Goal: Transaction & Acquisition: Obtain resource

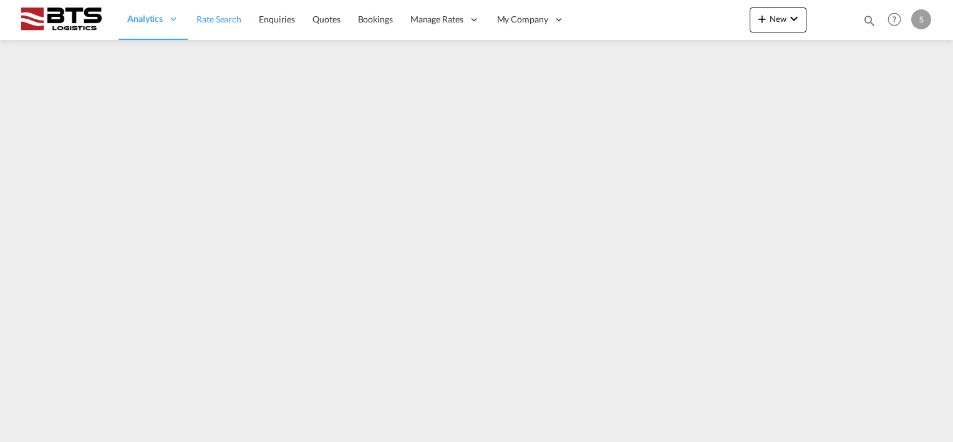
click at [233, 23] on span "Rate Search" at bounding box center [219, 19] width 45 height 11
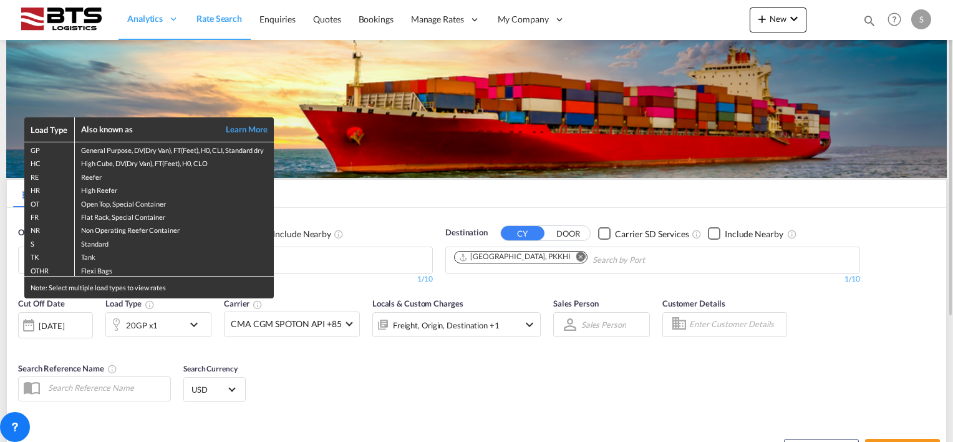
click at [534, 255] on div "Load Type Also known as Learn More GP General Purpose, DV(Dry Van), FT(Feet), H…" at bounding box center [476, 221] width 953 height 442
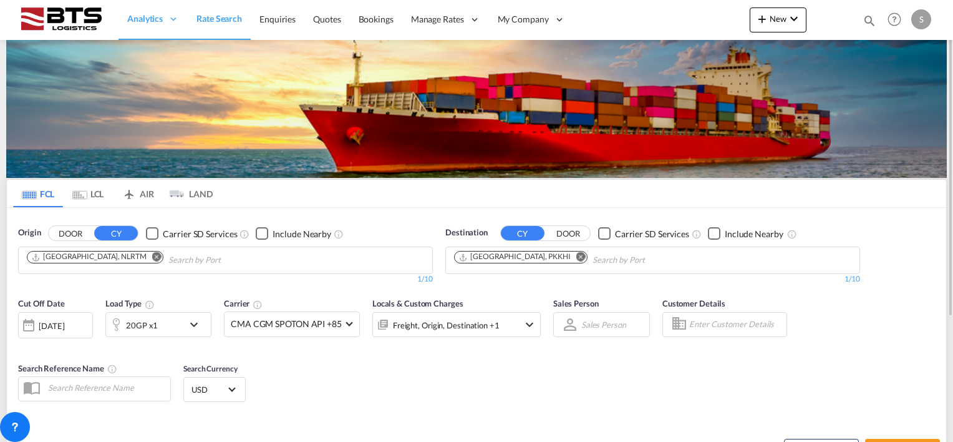
click at [577, 256] on md-icon "Remove" at bounding box center [581, 256] width 9 height 9
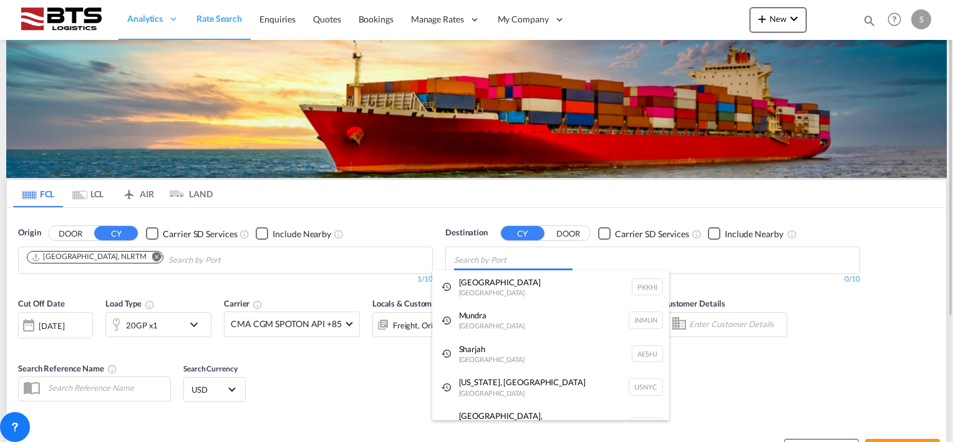
click at [499, 258] on body "Analytics Reports Dashboard Rate Search Enquiries Quotes Bookings" at bounding box center [476, 221] width 953 height 442
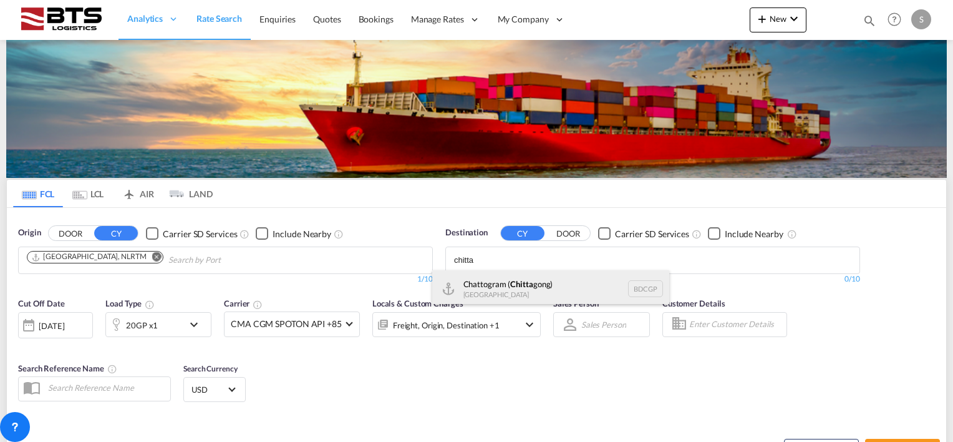
type input "chitta"
click at [502, 287] on div "Chattogram ( Chitta gong) Bangladesh BDCGP" at bounding box center [550, 288] width 237 height 37
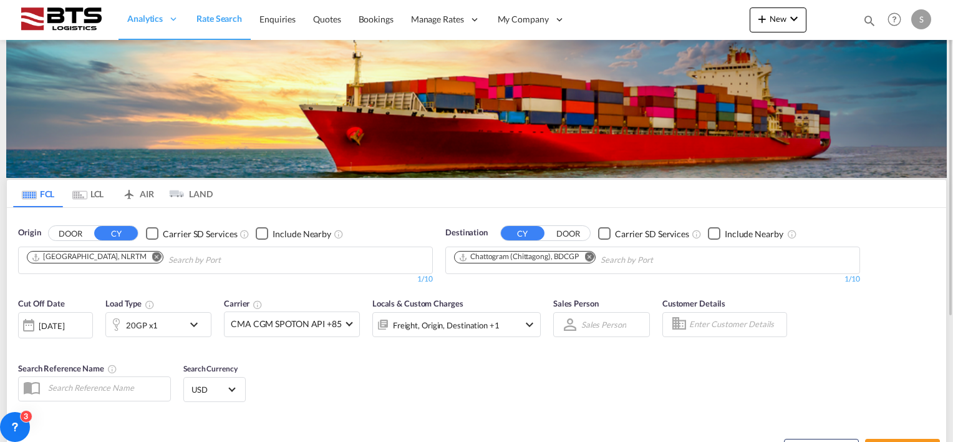
click at [53, 322] on div "[DATE]" at bounding box center [52, 325] width 26 height 11
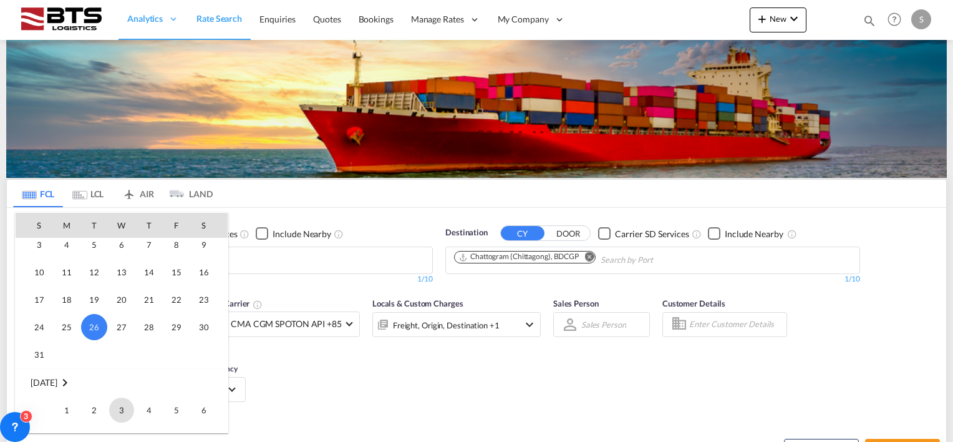
scroll to position [558, 0]
click at [66, 379] on span "1" at bounding box center [66, 382] width 25 height 25
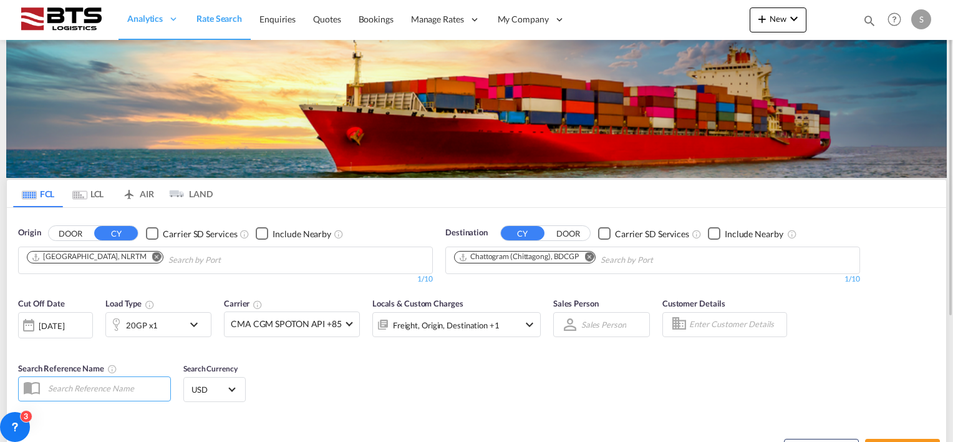
drag, startPoint x: 347, startPoint y: 355, endPoint x: 409, endPoint y: 354, distance: 62.4
click at [364, 354] on div "Cut Off Date 01 Sep 2025 01/09/2025 Load Type 20GP x1 Carrier CMA CGM SPOTON AP…" at bounding box center [477, 352] width 940 height 122
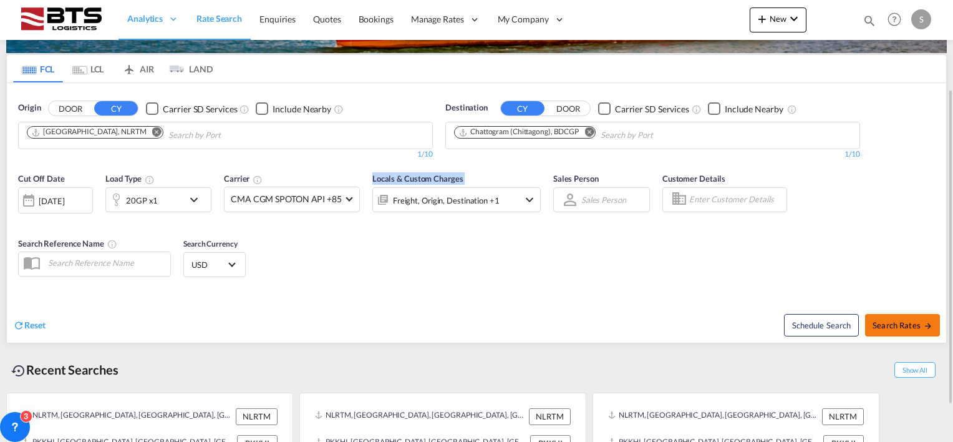
click at [893, 329] on button "Search Rates" at bounding box center [902, 325] width 75 height 22
type input "NLRTM to BDCGP / [DATE]"
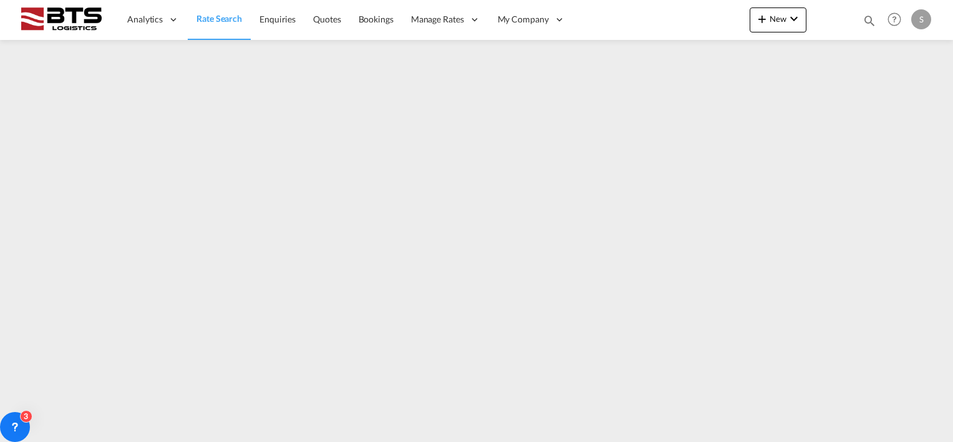
click at [228, 14] on span "Rate Search" at bounding box center [220, 18] width 46 height 11
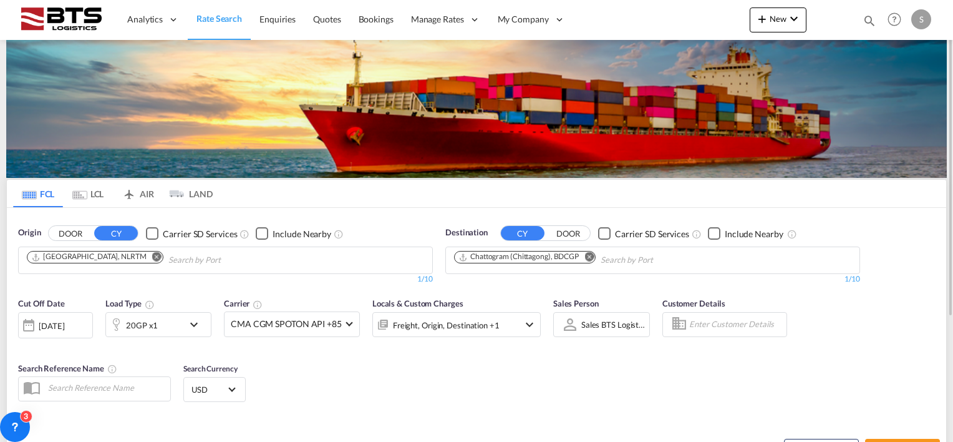
click at [59, 326] on div "[DATE]" at bounding box center [52, 325] width 26 height 11
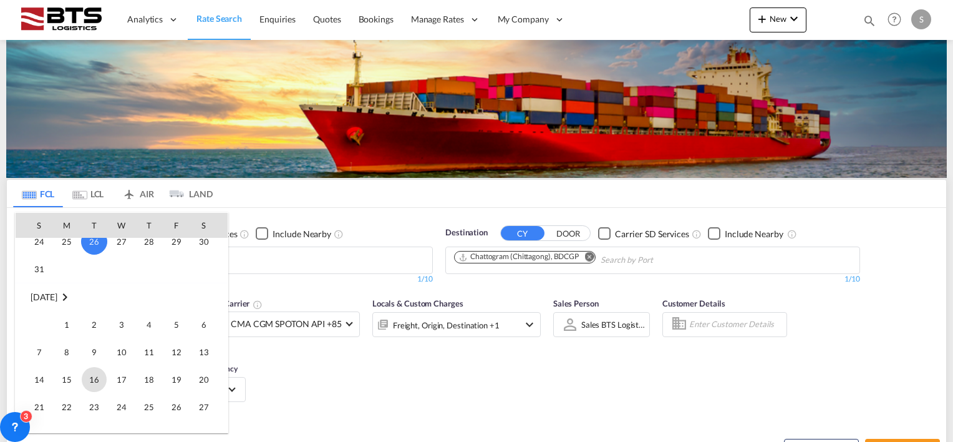
scroll to position [621, 0]
click at [64, 321] on span "1" at bounding box center [66, 320] width 25 height 25
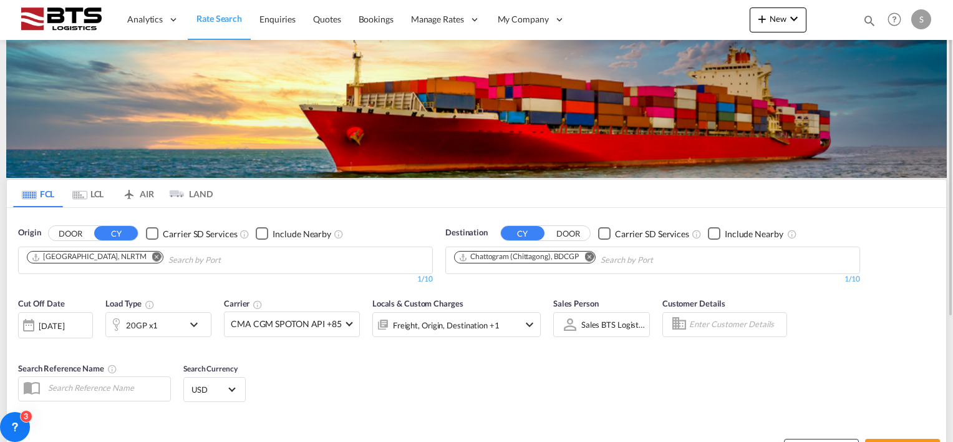
click at [357, 362] on div "Cut Off Date 01 Sep 2025 01/09/2025 Load Type 20GP x1 Carrier CMA CGM SPOTON AP…" at bounding box center [477, 352] width 940 height 122
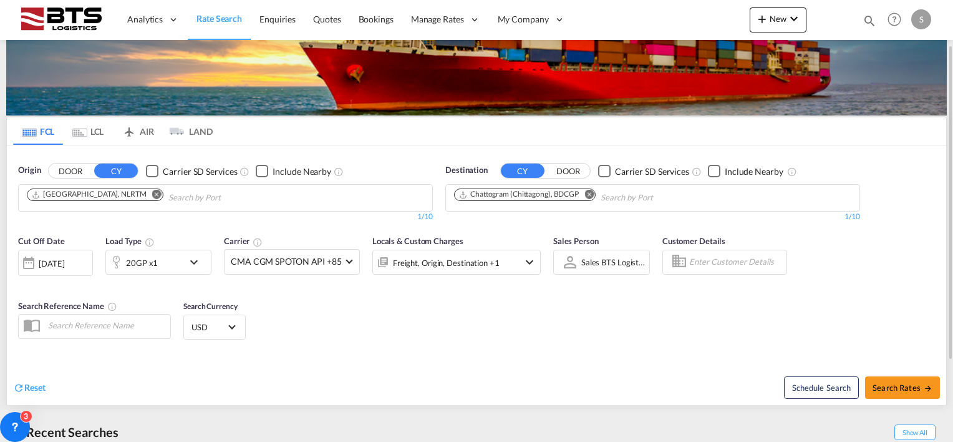
scroll to position [125, 0]
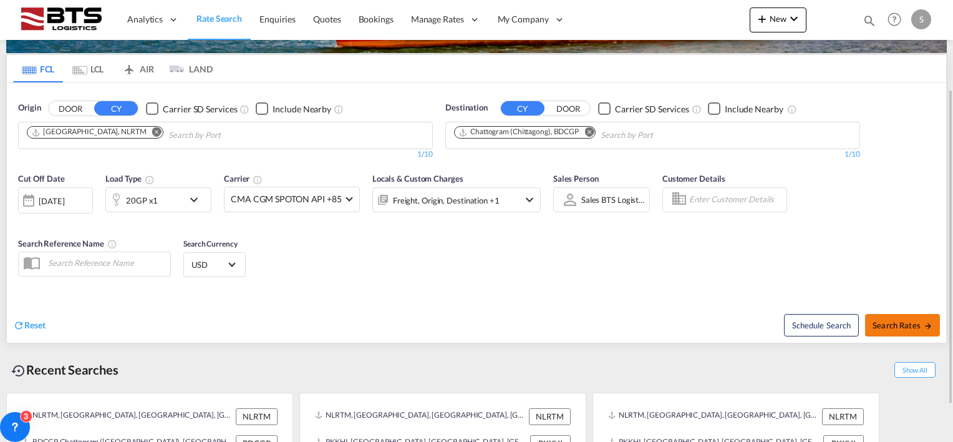
click at [900, 329] on span "Search Rates" at bounding box center [903, 325] width 60 height 10
type input "NLRTM to BDCGP / 1 Sep 2025"
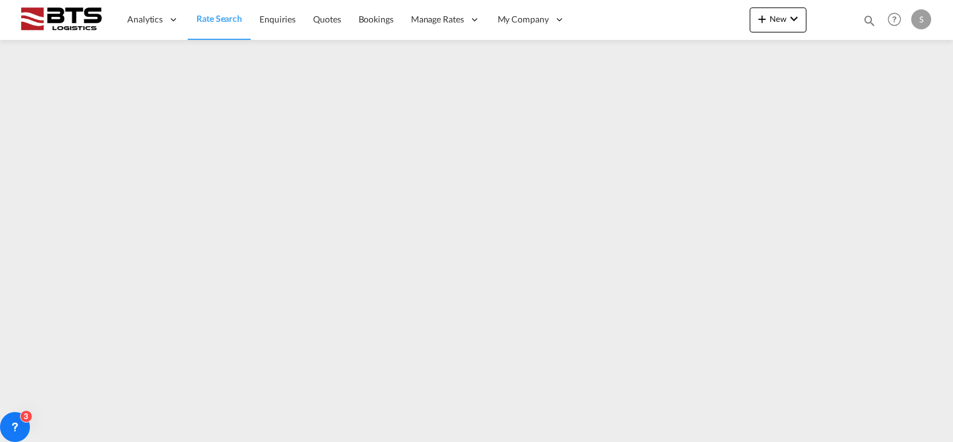
drag, startPoint x: 227, startPoint y: 22, endPoint x: 239, endPoint y: 37, distance: 19.1
click at [227, 22] on span "Rate Search" at bounding box center [220, 18] width 46 height 11
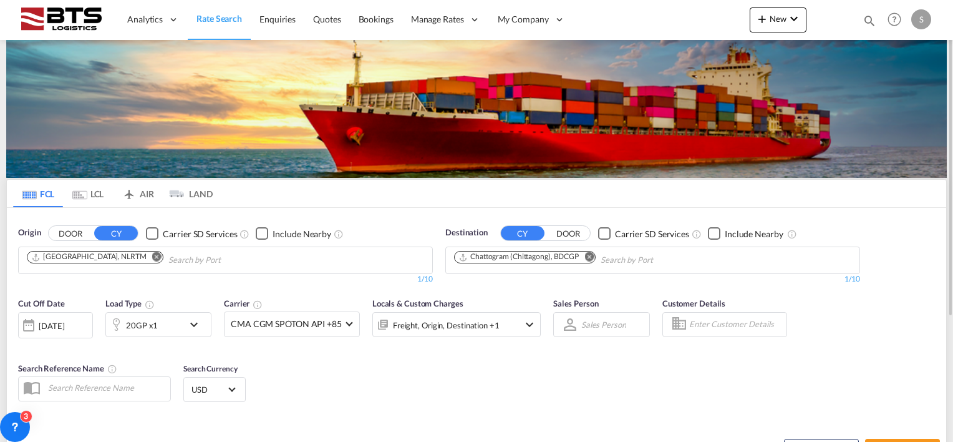
click at [595, 255] on button "Remove" at bounding box center [586, 257] width 19 height 12
click at [549, 258] on body "Analytics Reports Dashboard Rate Search Enquiries Quotes Bookings" at bounding box center [476, 221] width 953 height 442
click at [500, 259] on input "Chips input." at bounding box center [513, 260] width 119 height 20
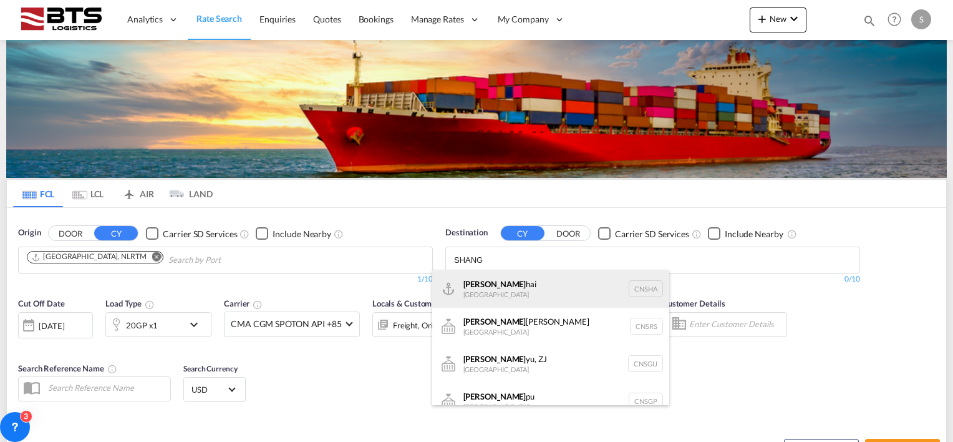
type input "SHANG"
click at [483, 278] on div "Shang hai China CNSHA" at bounding box center [550, 288] width 237 height 37
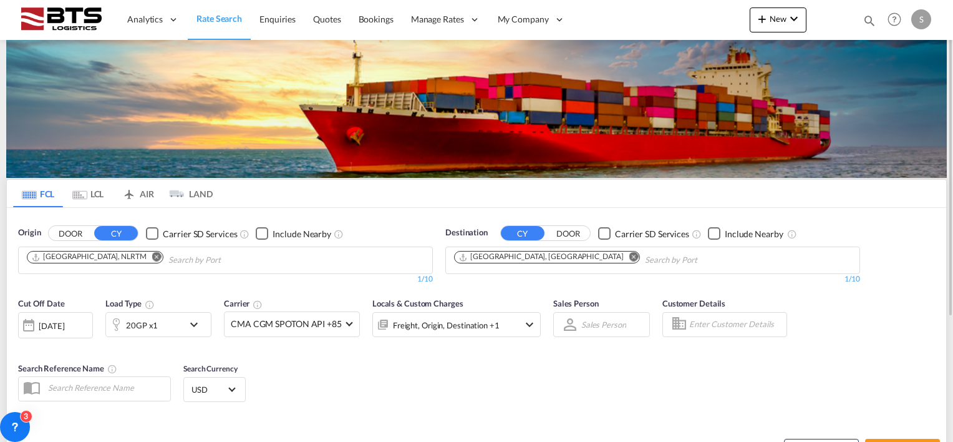
scroll to position [62, 0]
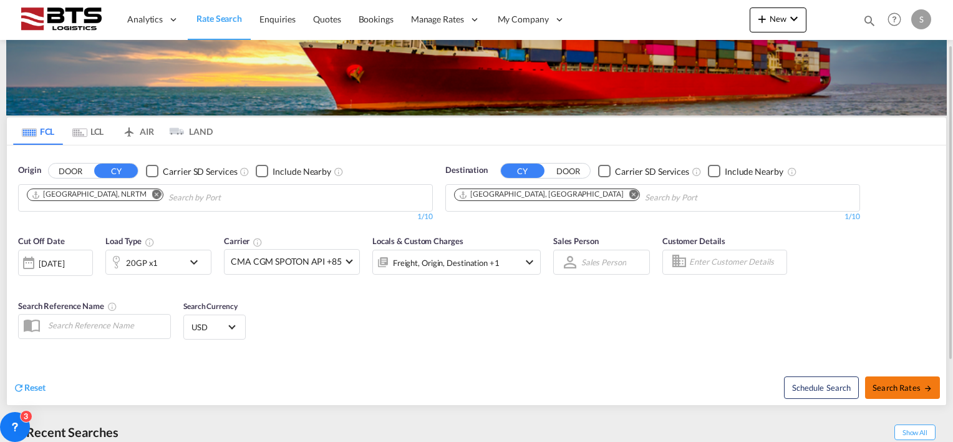
click at [885, 376] on button "Search Rates" at bounding box center [902, 387] width 75 height 22
type input "NLRTM to CNSHA / 26 Aug 2025"
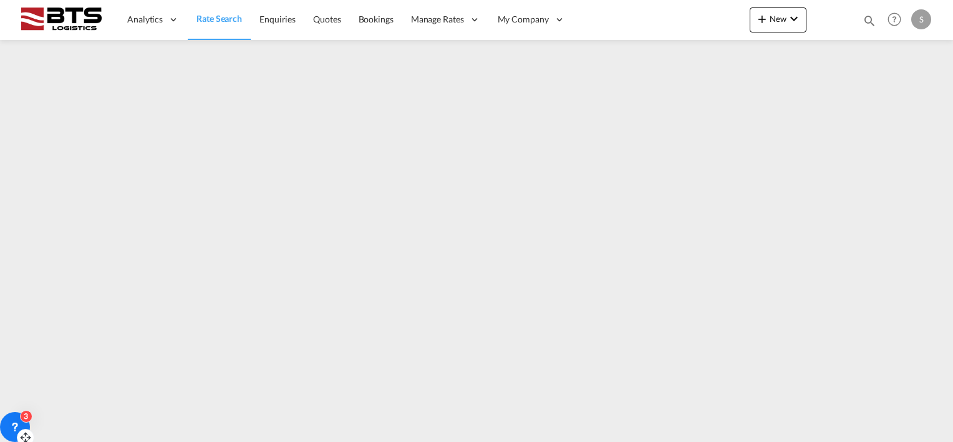
click at [16, 418] on div "3" at bounding box center [15, 427] width 30 height 30
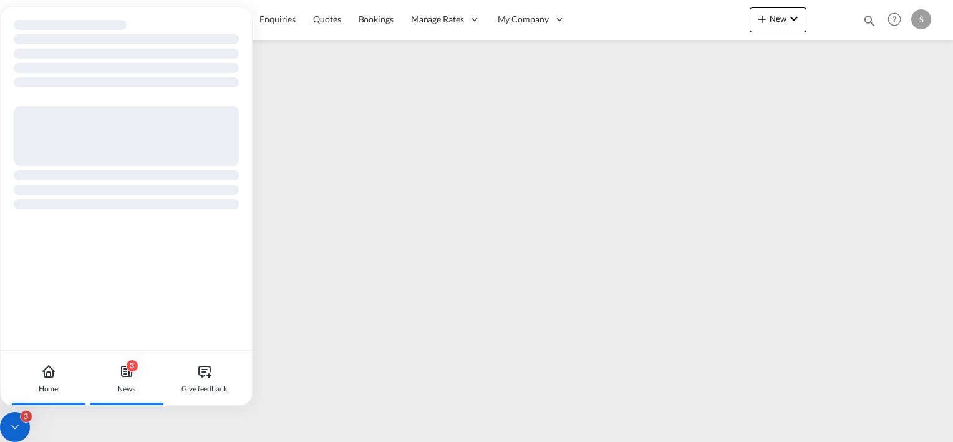
click at [123, 369] on icon at bounding box center [126, 371] width 15 height 15
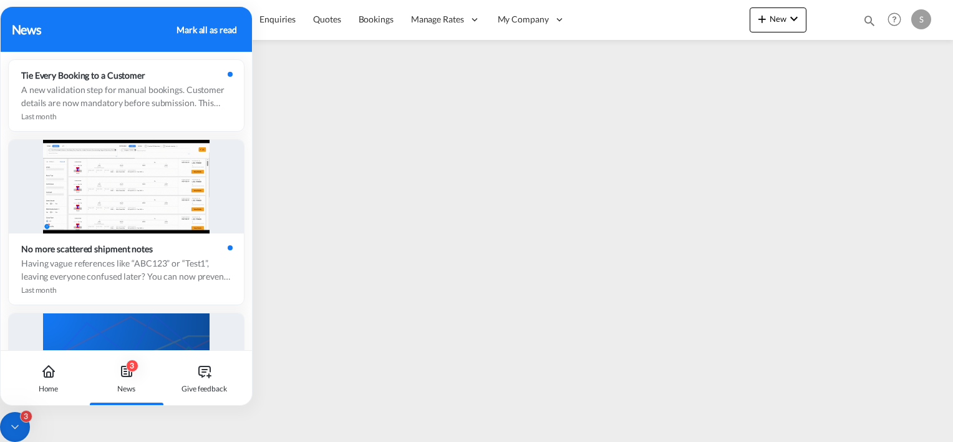
click at [217, 31] on div "Mark all as read" at bounding box center [207, 29] width 60 height 13
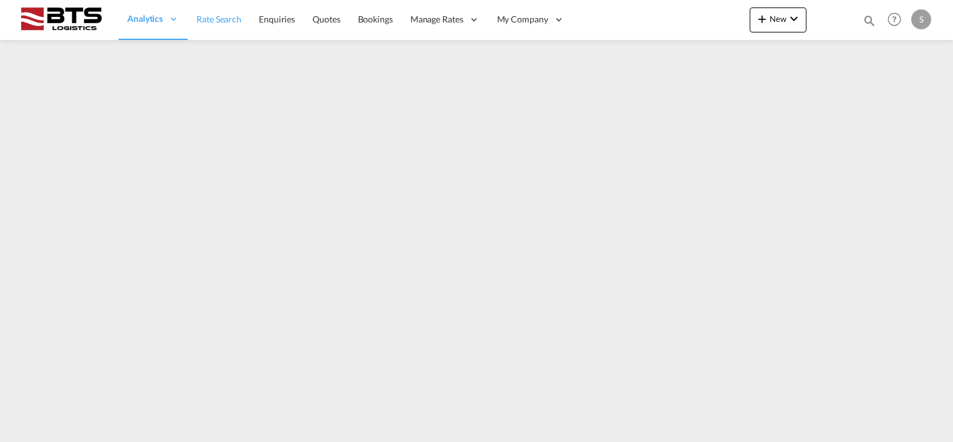
click at [215, 23] on span "Rate Search" at bounding box center [219, 19] width 45 height 11
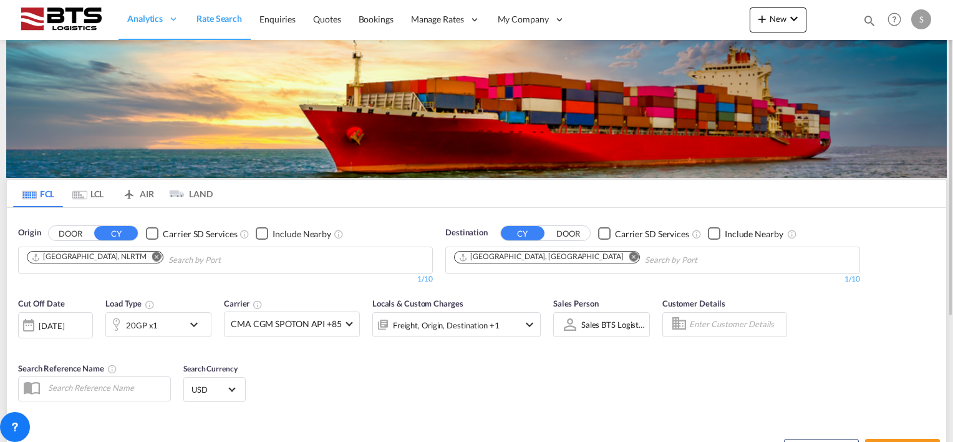
click at [630, 253] on md-icon "Remove" at bounding box center [634, 256] width 9 height 9
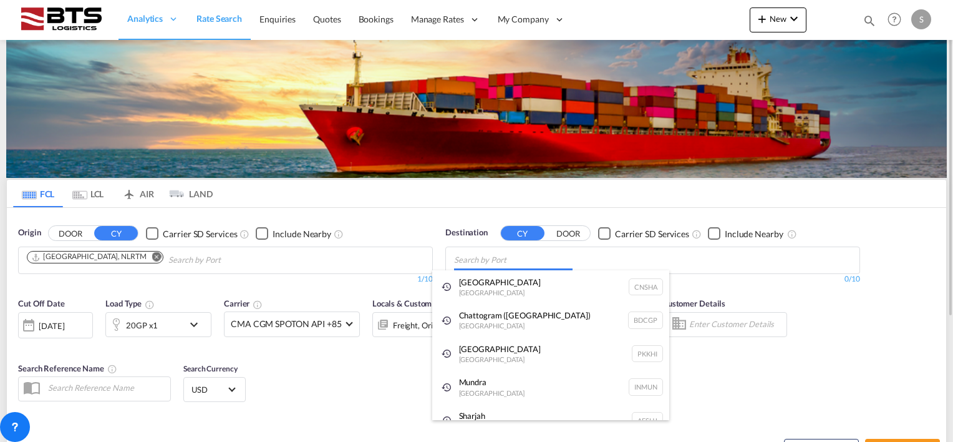
click at [500, 257] on body "Analytics Reports Dashboard Rate Search Enquiries Quotes Bookings" at bounding box center [476, 221] width 953 height 442
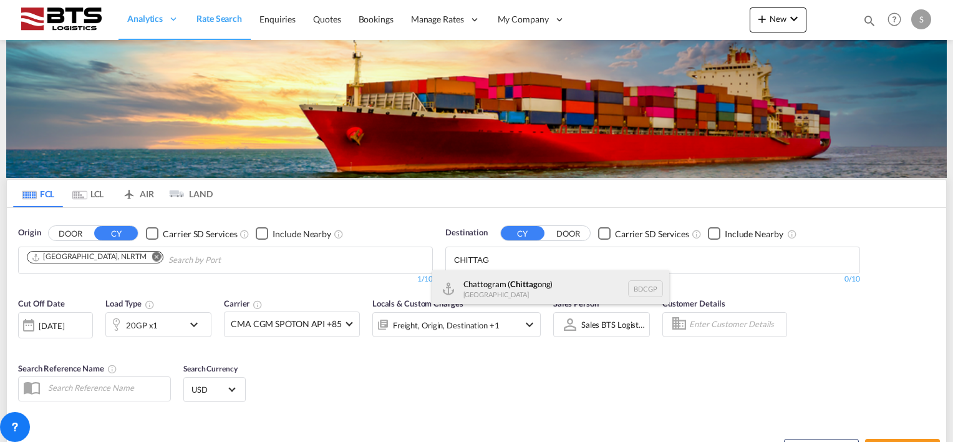
type input "CHITTAG"
click at [494, 283] on div "Chattogram ( Chittag ong) Bangladesh BDCGP" at bounding box center [550, 288] width 237 height 37
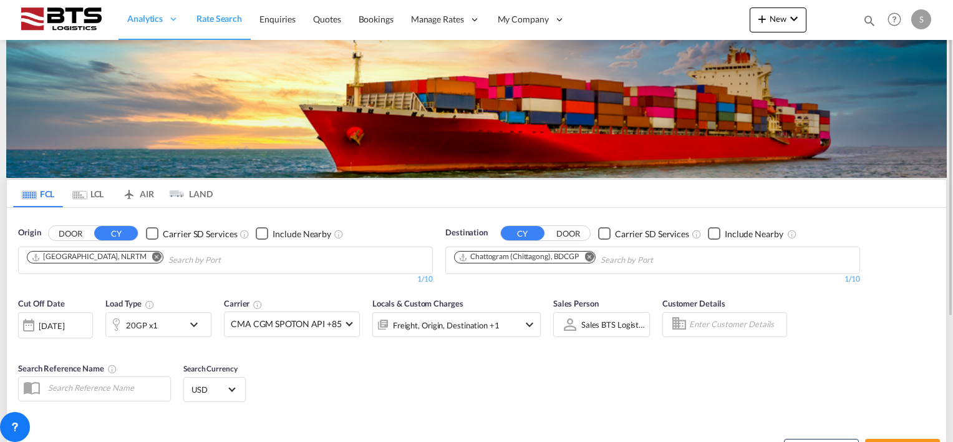
click at [34, 321] on div at bounding box center [29, 325] width 20 height 25
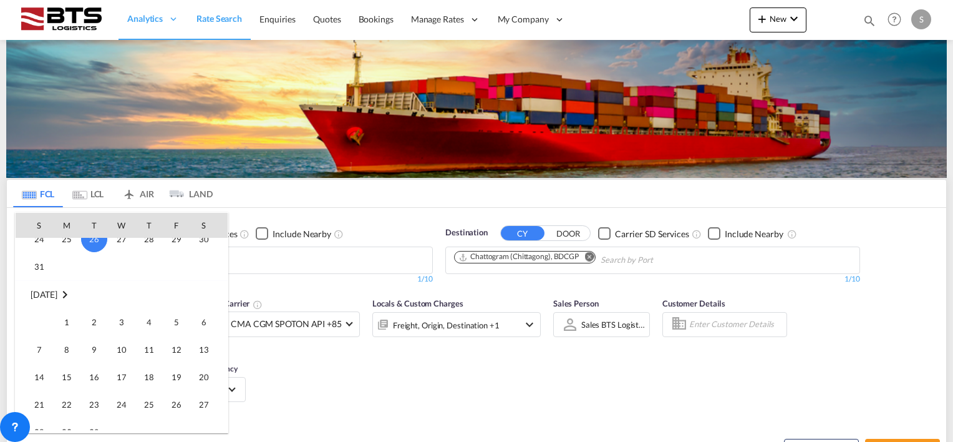
scroll to position [621, 0]
click at [63, 319] on span "1" at bounding box center [66, 320] width 25 height 25
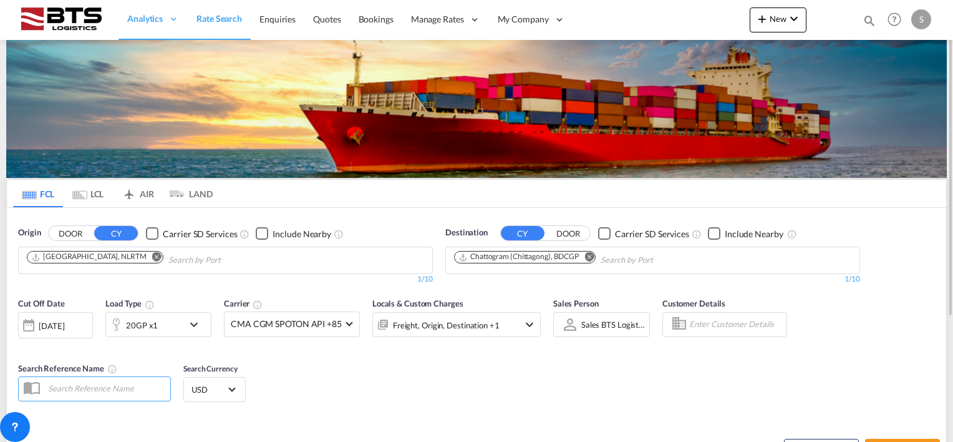
click at [382, 376] on div "Cut Off Date 01 Sep 2025 01/09/2025 Load Type 20GP x1 Carrier CMA CGM SPOTON AP…" at bounding box center [477, 352] width 940 height 122
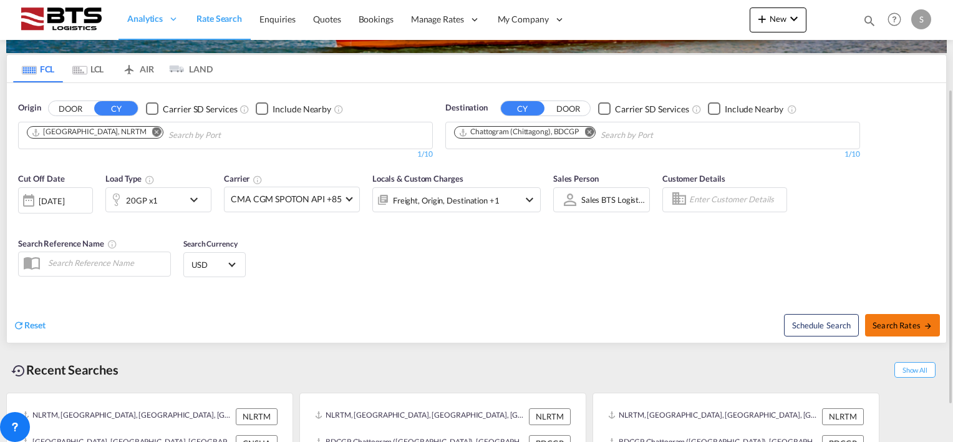
click at [895, 324] on span "Search Rates" at bounding box center [903, 325] width 60 height 10
type input "NLRTM to BDCGP / [DATE]"
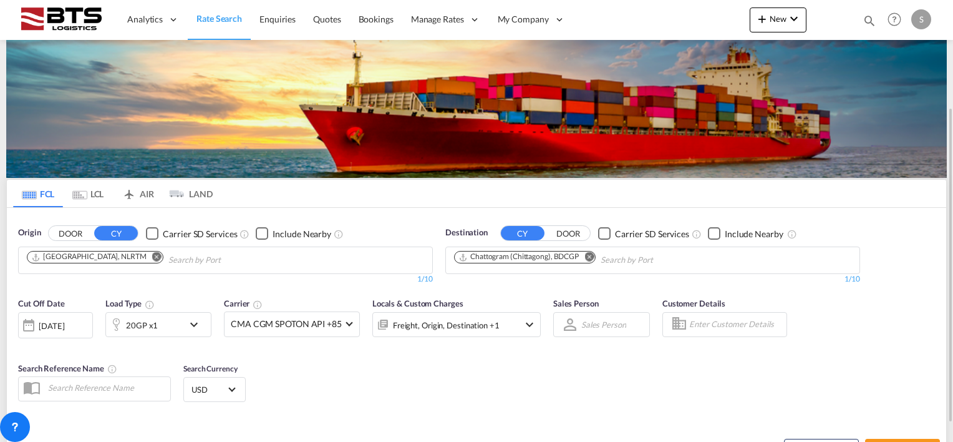
scroll to position [125, 0]
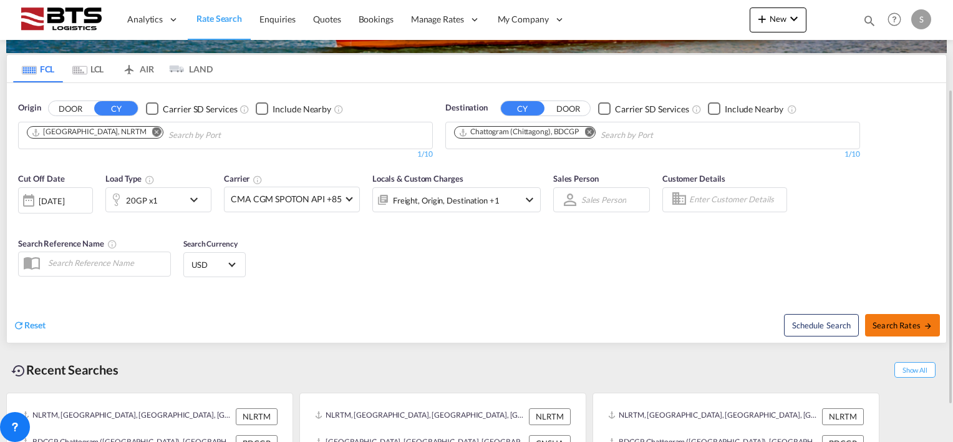
click at [910, 321] on span "Search Rates" at bounding box center [903, 325] width 60 height 10
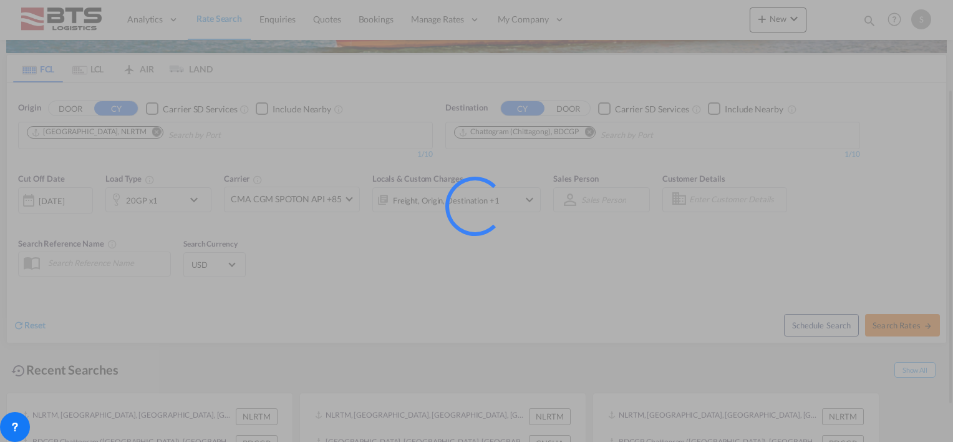
type input "NLRTM to BDCGP / 26 Aug 2025"
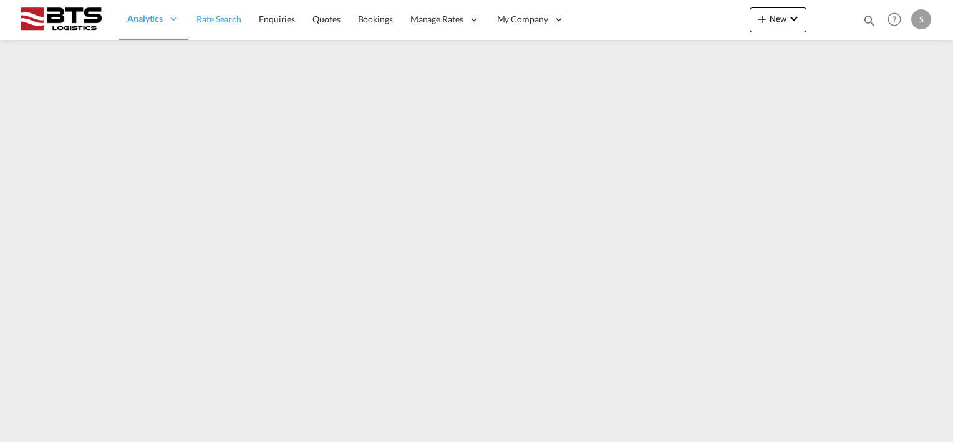
click at [213, 25] on span "Rate Search" at bounding box center [219, 19] width 45 height 12
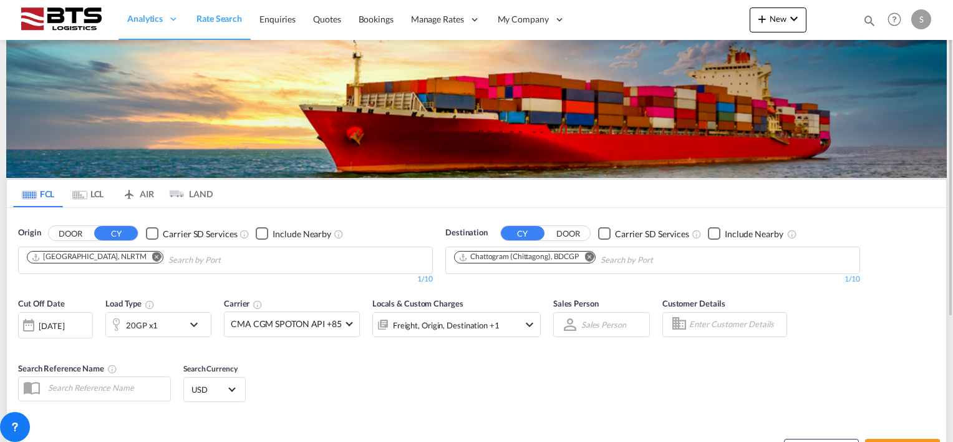
click at [64, 327] on div "[DATE]" at bounding box center [52, 325] width 26 height 11
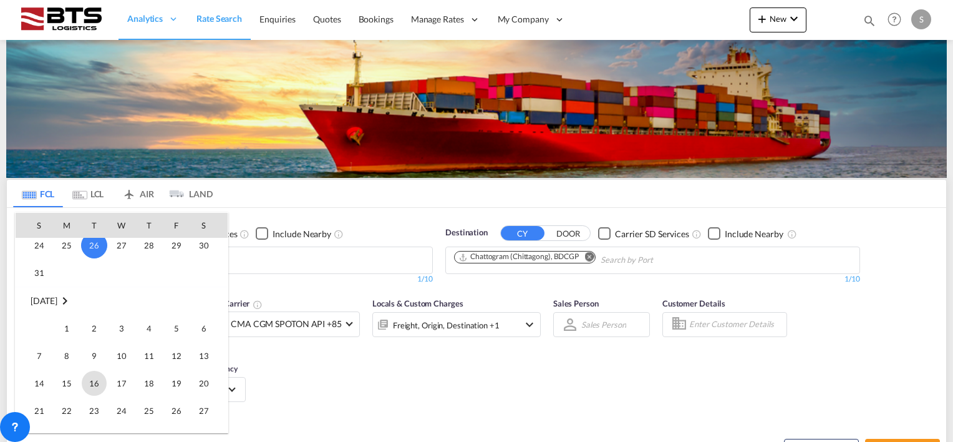
scroll to position [621, 0]
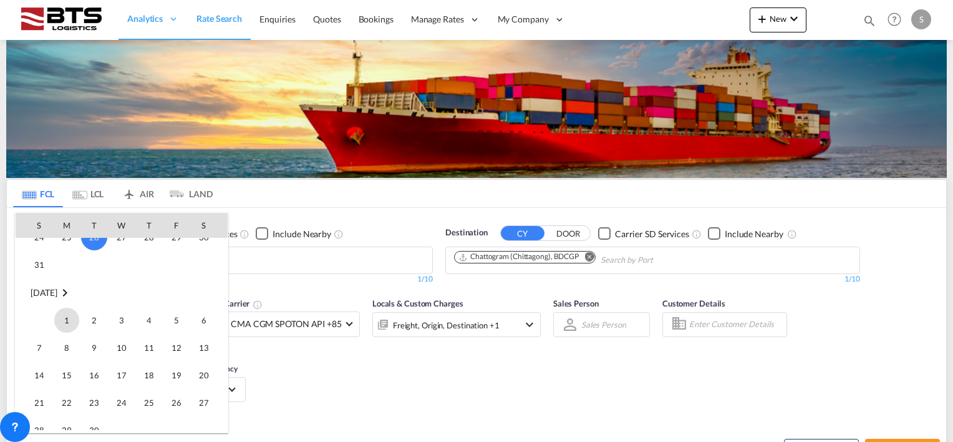
click at [65, 320] on span "1" at bounding box center [66, 320] width 25 height 25
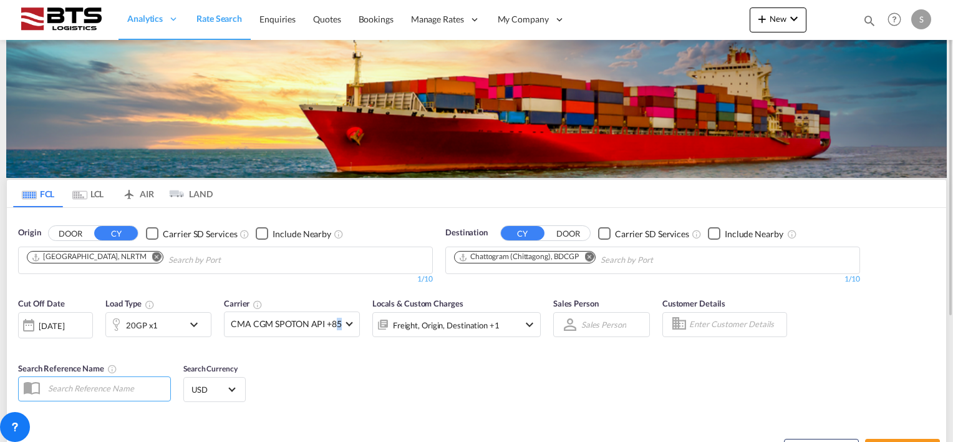
click at [339, 374] on div "Cut Off Date 01 Sep 2025 01/09/2025 Load Type 20GP x1 Carrier CMA CGM SPOTON AP…" at bounding box center [477, 352] width 940 height 122
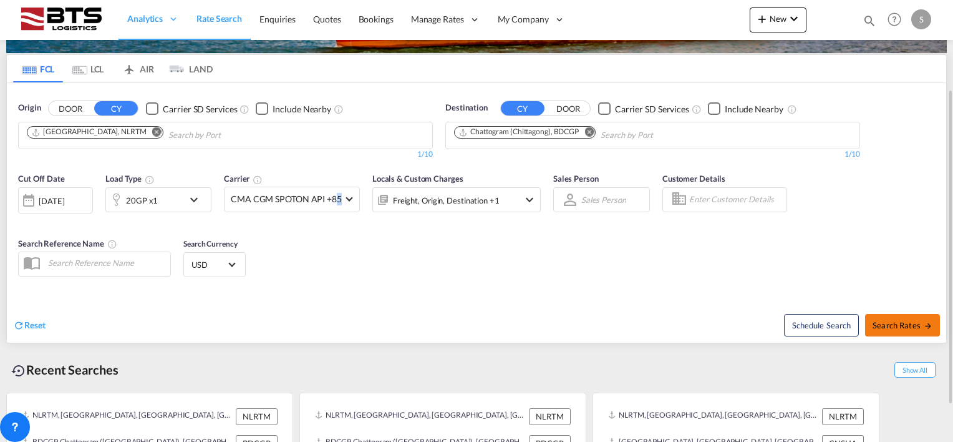
click at [892, 324] on span "Search Rates" at bounding box center [903, 325] width 60 height 10
type input "NLRTM to BDCGP / [DATE]"
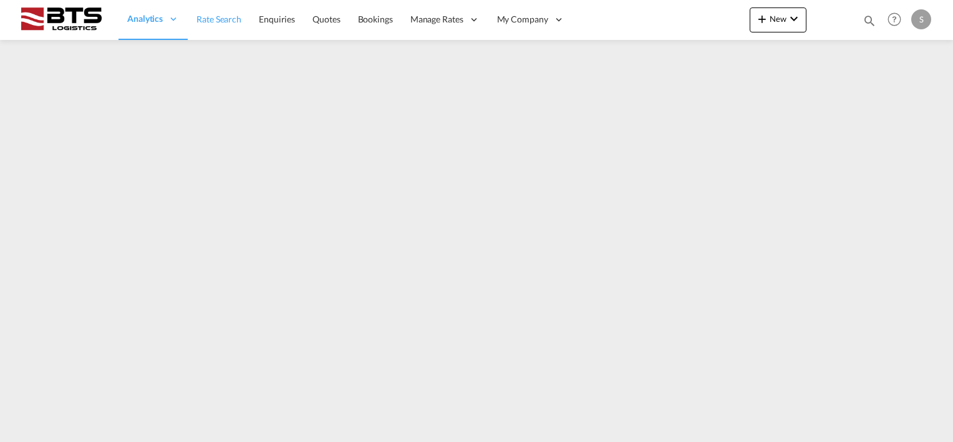
click at [218, 20] on span "Rate Search" at bounding box center [219, 19] width 45 height 11
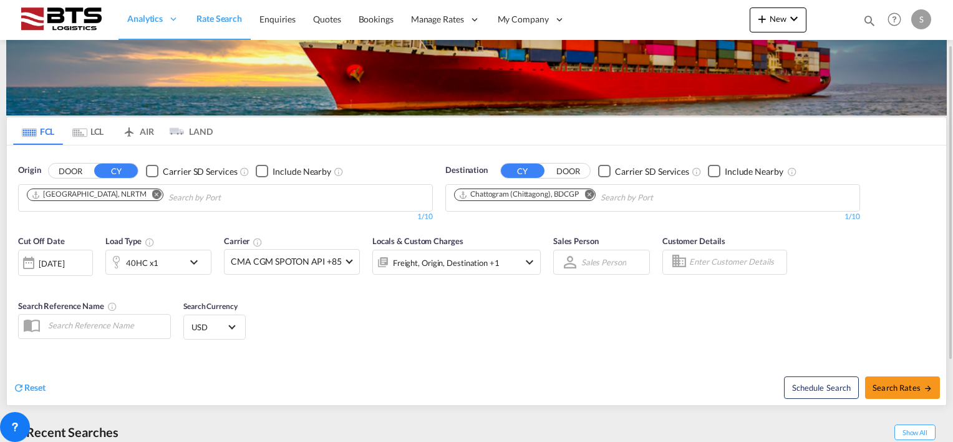
scroll to position [175, 0]
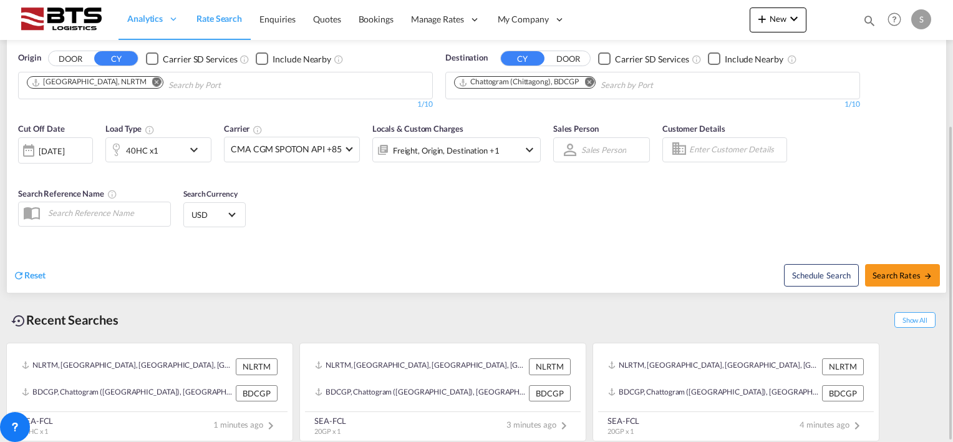
click at [32, 147] on div at bounding box center [29, 150] width 20 height 25
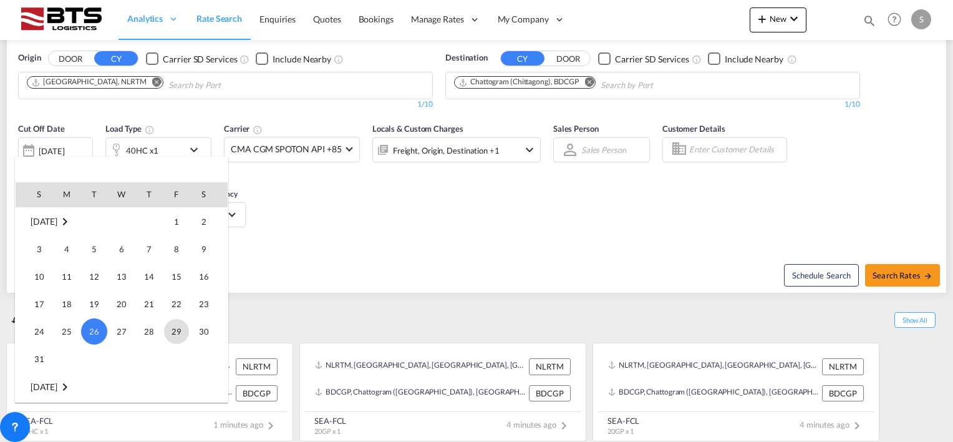
scroll to position [558, 0]
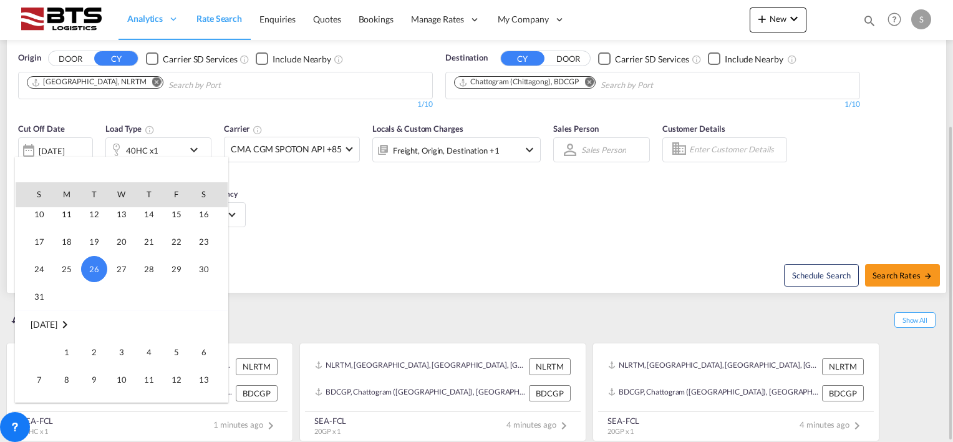
drag, startPoint x: 65, startPoint y: 349, endPoint x: 125, endPoint y: 315, distance: 68.7
click at [66, 349] on span "1" at bounding box center [66, 351] width 25 height 25
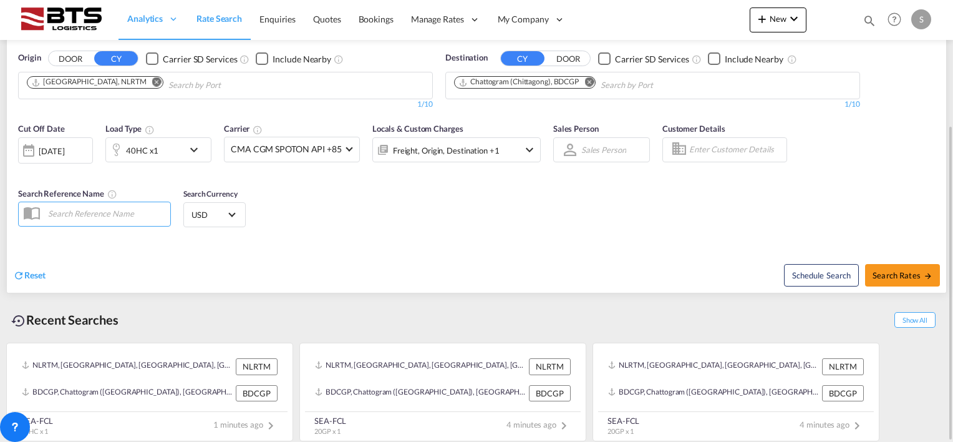
click at [261, 232] on div "Cut Off Date [DATE] [DATE] Load Type 40HC x1 Carrier CMA CGM SPOTON API +85 Onl…" at bounding box center [477, 177] width 940 height 122
click at [893, 270] on span "Search Rates" at bounding box center [903, 275] width 60 height 10
type input "NLRTM to BDCGP / [DATE]"
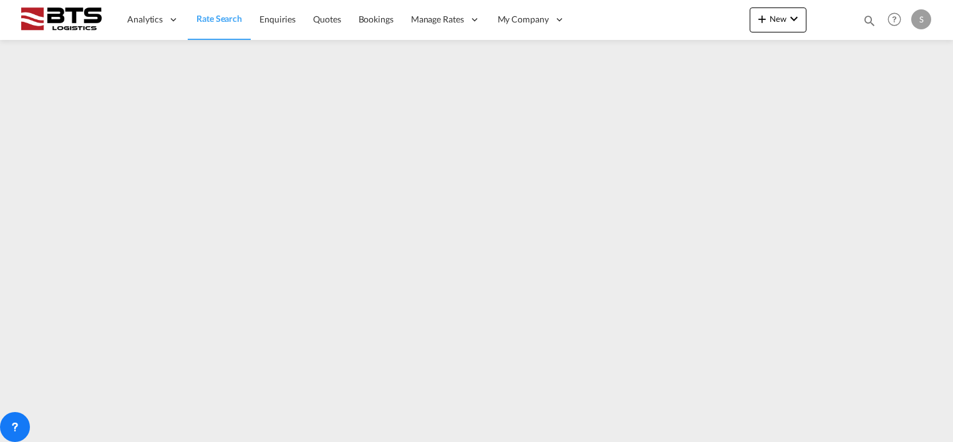
click at [238, 14] on span "Rate Search" at bounding box center [220, 18] width 46 height 11
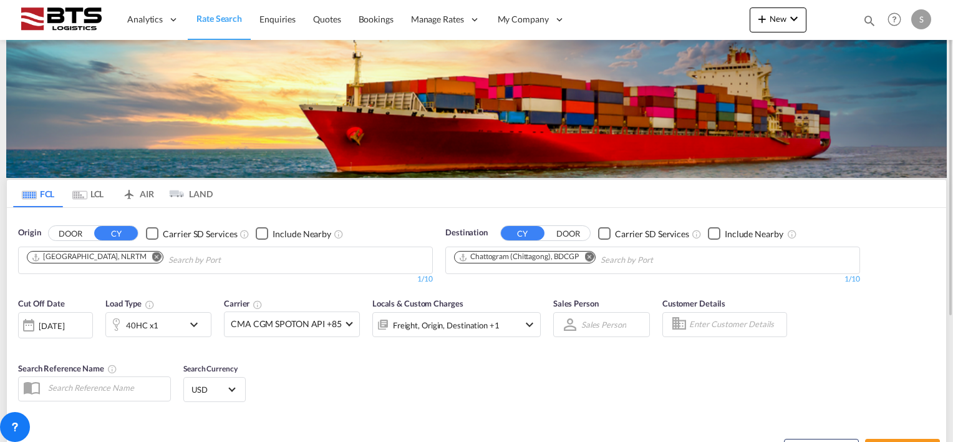
click at [64, 321] on div "[DATE]" at bounding box center [52, 325] width 26 height 11
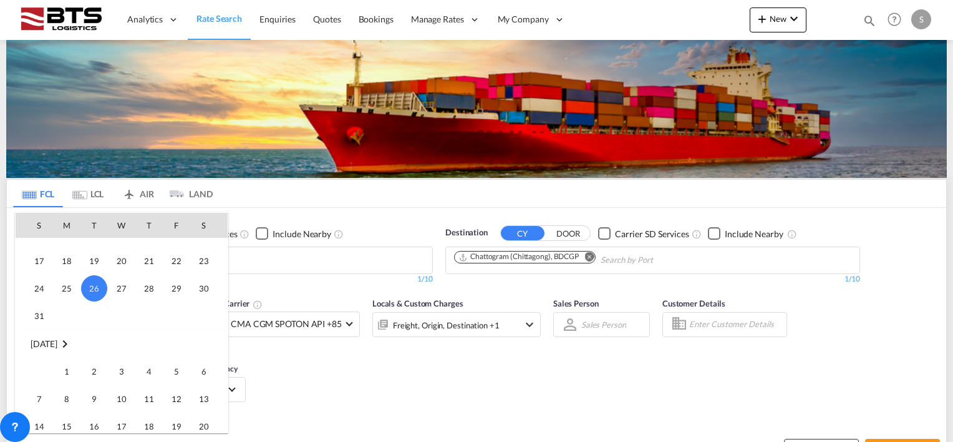
scroll to position [683, 0]
click at [67, 260] on span "1" at bounding box center [66, 257] width 25 height 25
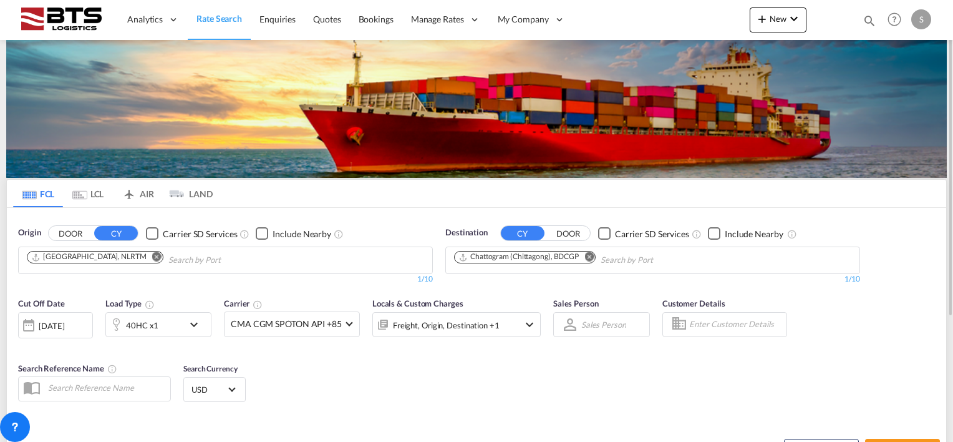
drag, startPoint x: 339, startPoint y: 374, endPoint x: 442, endPoint y: 366, distance: 102.7
click at [340, 374] on div "Cut Off Date 01 Sep 2025 01/09/2025 Load Type 40HC x1 Carrier CMA CGM SPOTON AP…" at bounding box center [477, 352] width 940 height 122
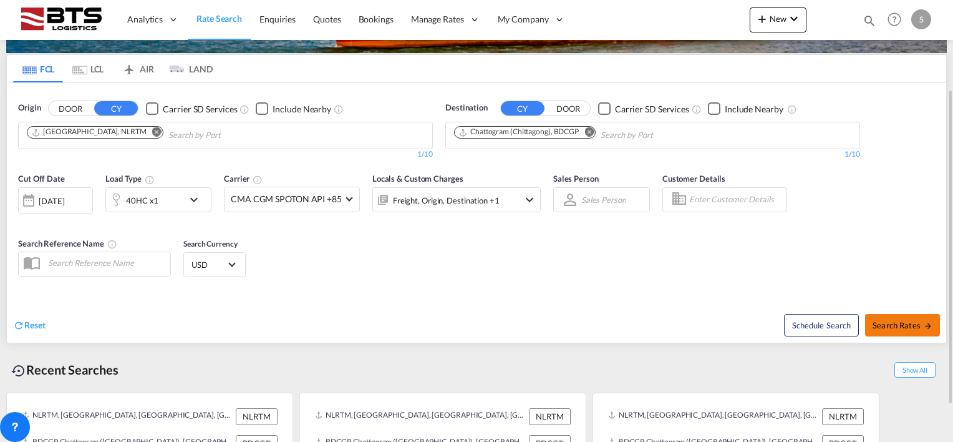
click at [896, 327] on span "Search Rates" at bounding box center [903, 325] width 60 height 10
type input "NLRTM to BDCGP / 1 Sep 2025"
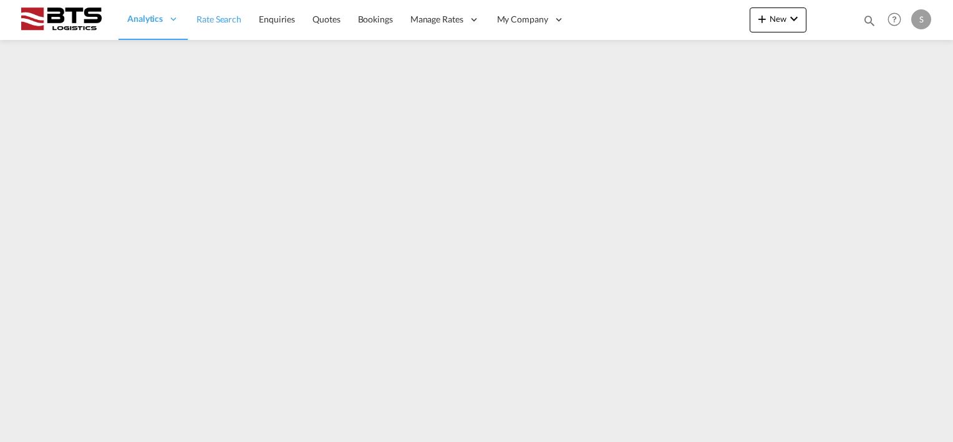
click at [223, 21] on span "Rate Search" at bounding box center [219, 19] width 45 height 11
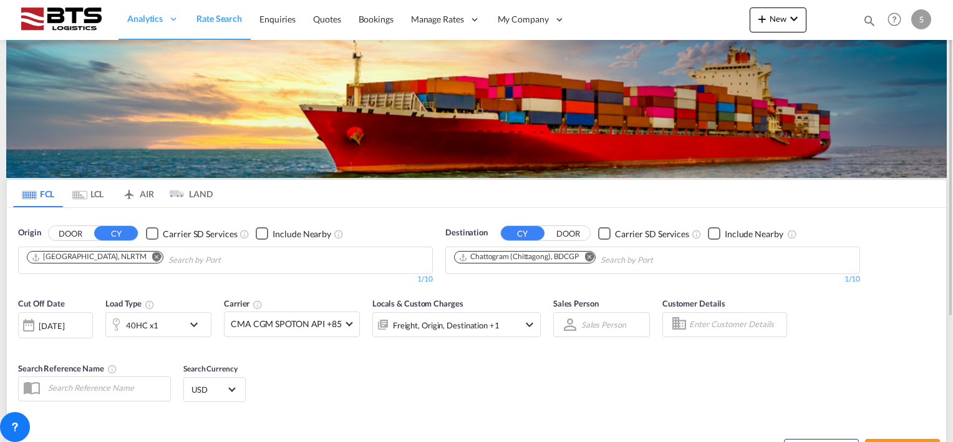
click at [590, 255] on md-icon "Remove" at bounding box center [589, 256] width 9 height 9
click at [538, 258] on body "Analytics Reports Dashboard Rate Search Enquiries Quotes Bookings" at bounding box center [476, 221] width 953 height 442
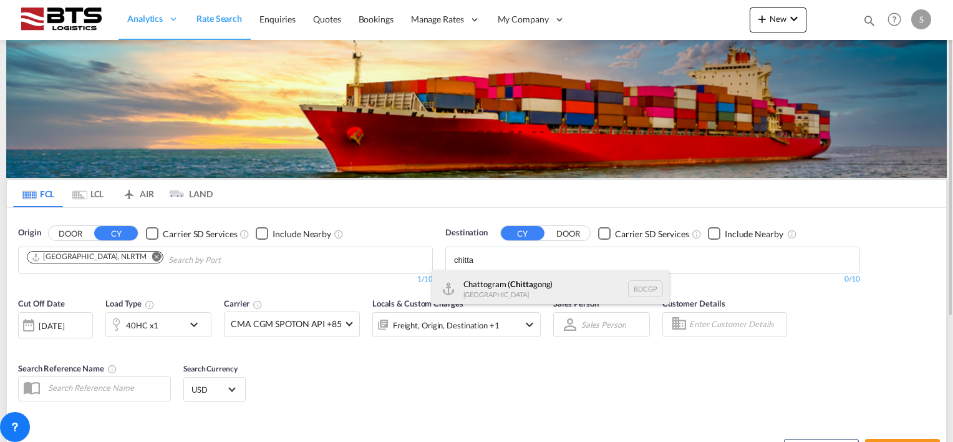
type input "chitta"
click at [524, 289] on div "Chattogram ( [PERSON_NAME]) [GEOGRAPHIC_DATA] BDCGP" at bounding box center [550, 288] width 237 height 37
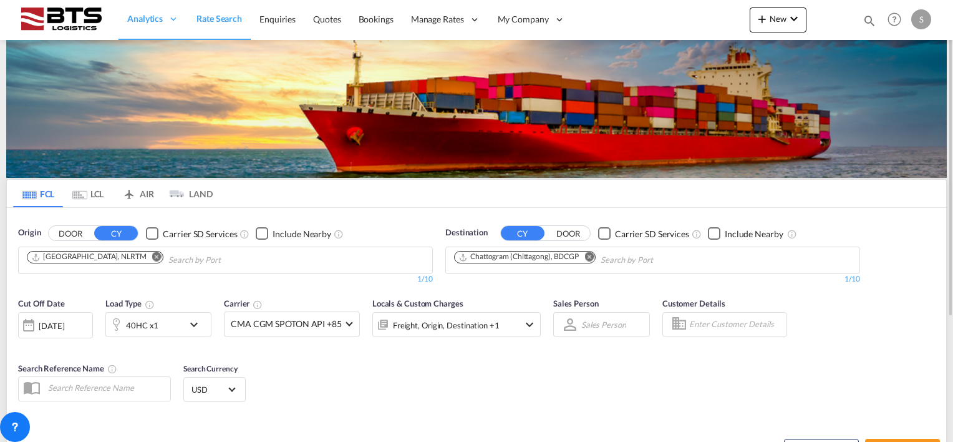
click at [52, 332] on div "[DATE]" at bounding box center [55, 325] width 75 height 26
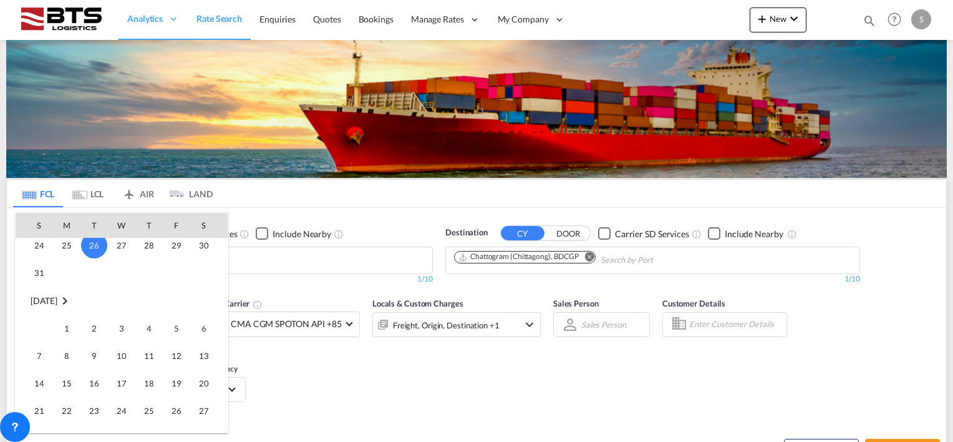
scroll to position [621, 0]
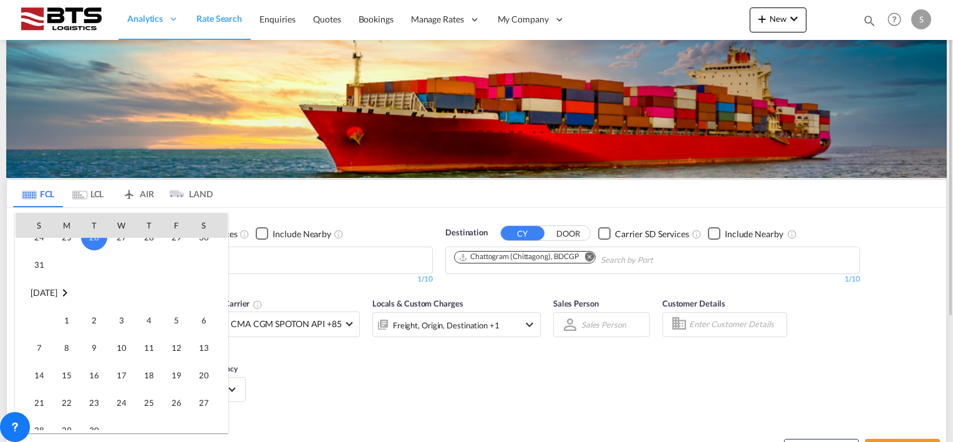
click at [72, 322] on span "1" at bounding box center [66, 320] width 25 height 25
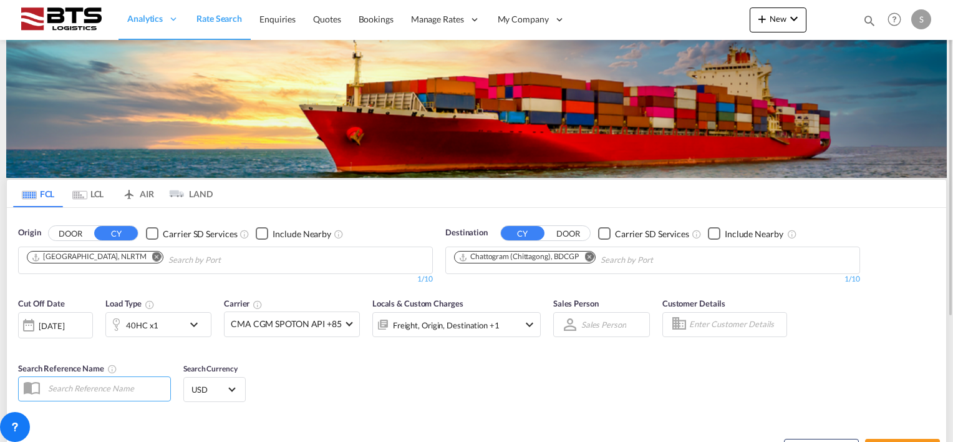
click at [357, 361] on div "Cut Off Date [DATE] [DATE] Load Type 40HC x1 Carrier CMA CGM SPOTON API +85 Onl…" at bounding box center [477, 352] width 940 height 122
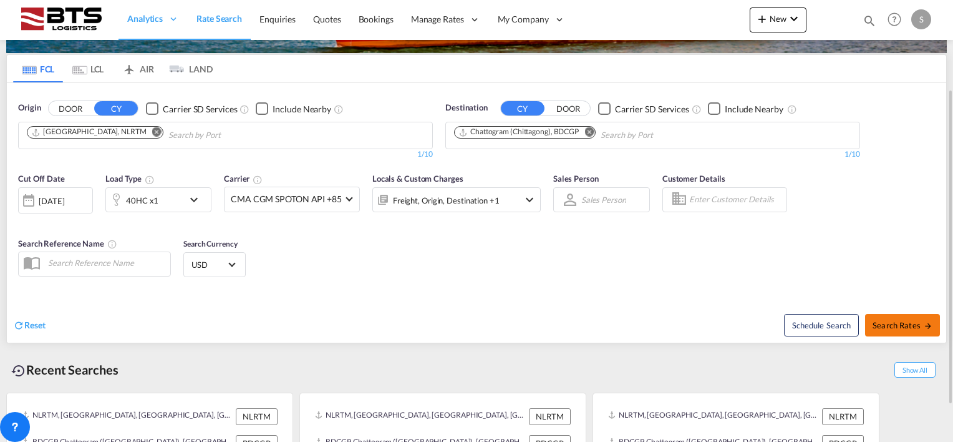
click at [894, 328] on span "Search Rates" at bounding box center [903, 325] width 60 height 10
type input "NLRTM to BDCGP / [DATE]"
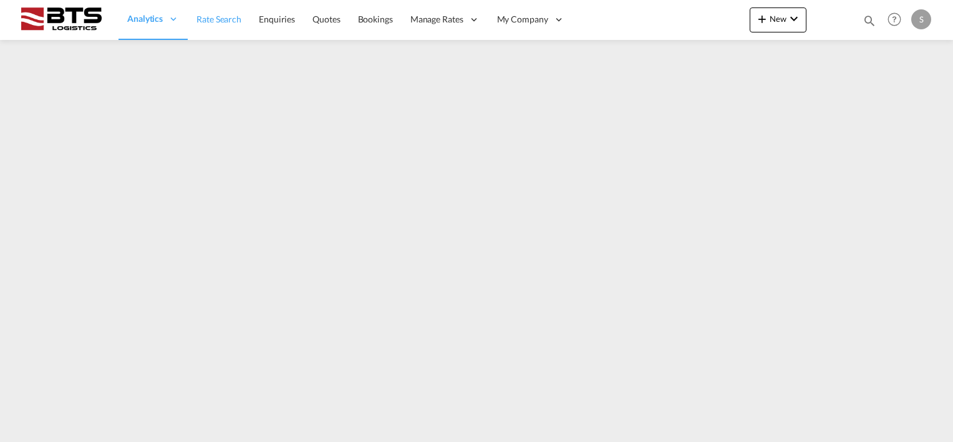
drag, startPoint x: 217, startPoint y: 20, endPoint x: 233, endPoint y: 36, distance: 22.5
click at [217, 19] on span "Rate Search" at bounding box center [219, 19] width 45 height 11
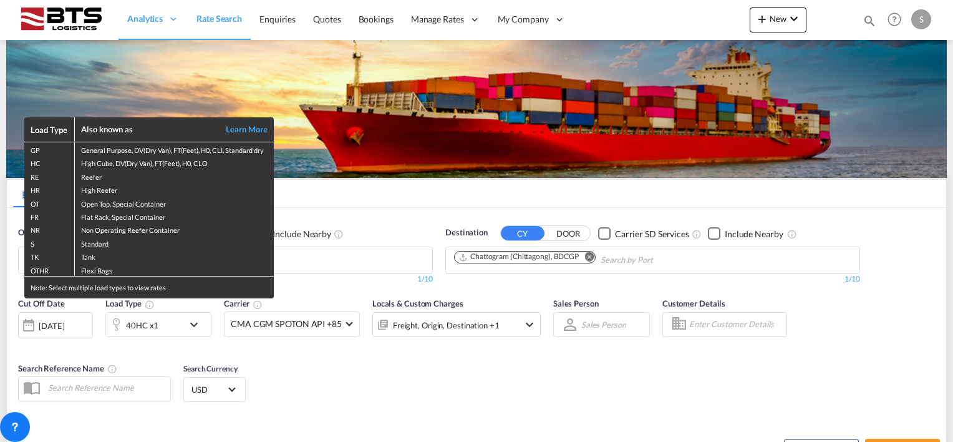
click at [52, 323] on div "Load Type Also known as Learn More GP General Purpose, DV(Dry Van), FT(Feet), H…" at bounding box center [476, 221] width 953 height 442
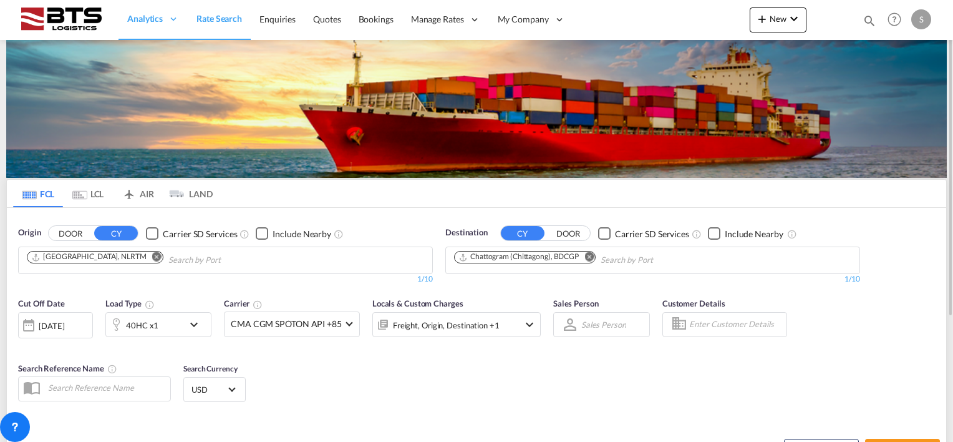
click at [60, 327] on div "[DATE]" at bounding box center [52, 325] width 26 height 11
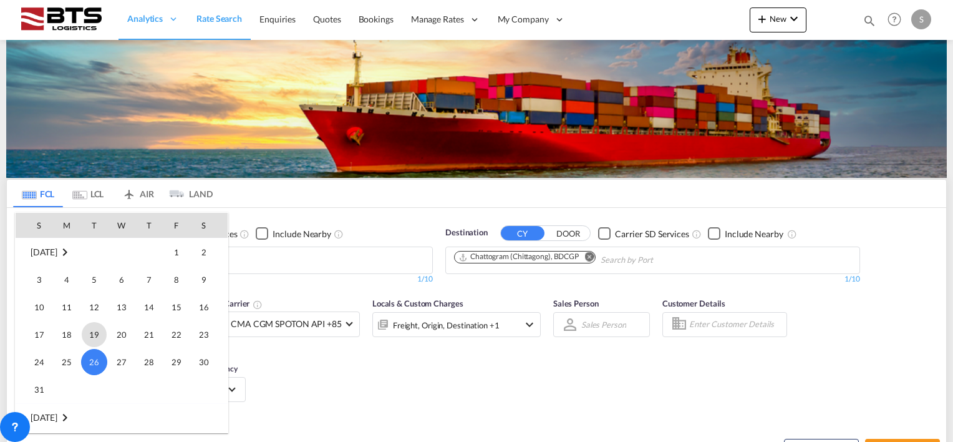
scroll to position [621, 0]
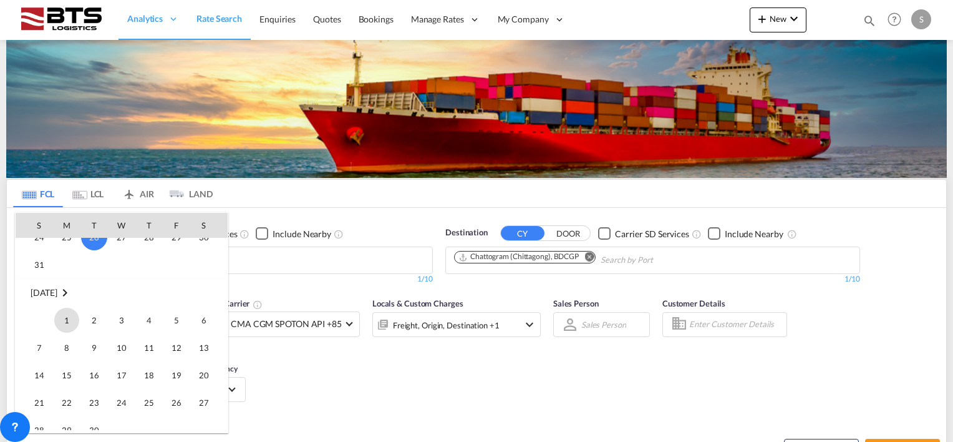
click at [69, 323] on span "1" at bounding box center [66, 320] width 25 height 25
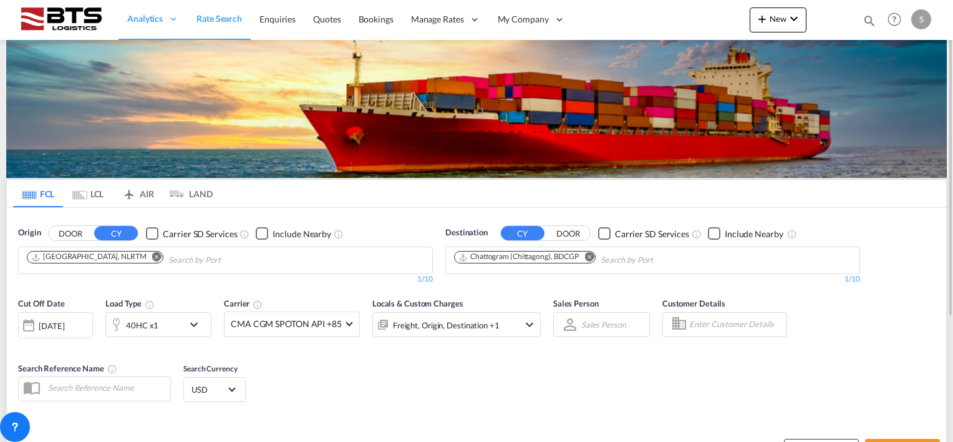
click at [404, 367] on div "Cut Off Date 01 Sep 2025 01/09/2025 Load Type 40HC x1 Carrier CMA CGM SPOTON AP…" at bounding box center [477, 352] width 940 height 122
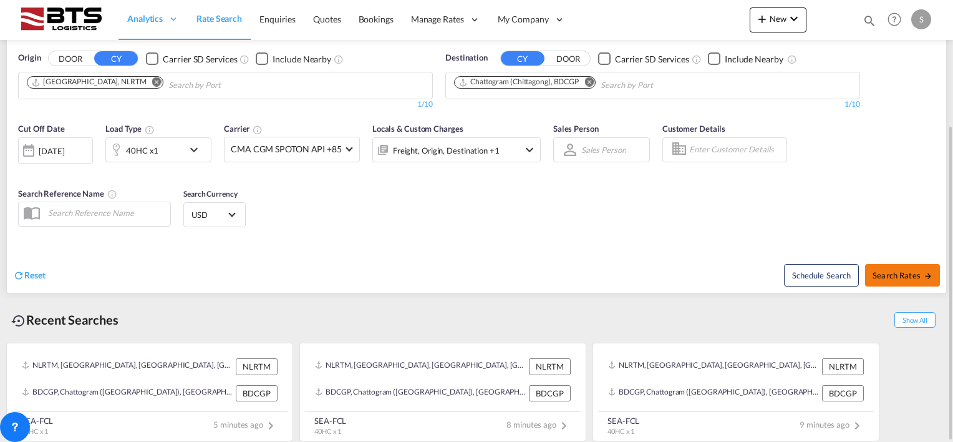
click at [900, 270] on span "Search Rates" at bounding box center [903, 275] width 60 height 10
type input "NLRTM to BDCGP / [DATE]"
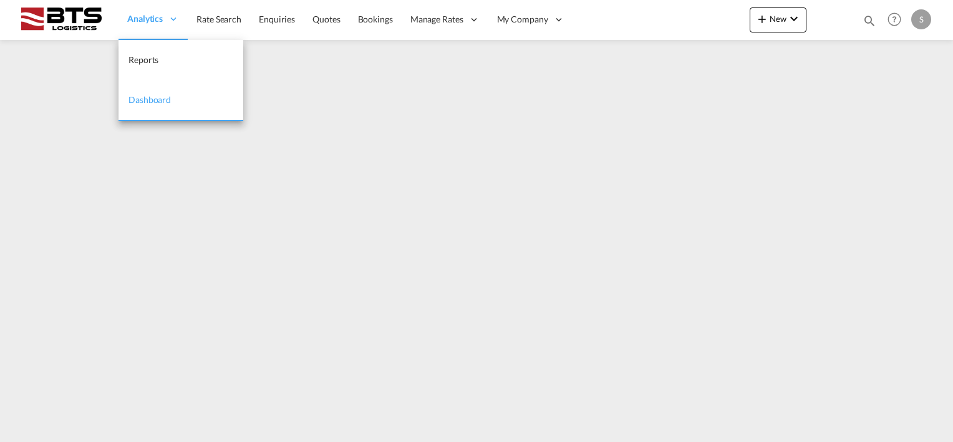
click at [153, 21] on span "Analytics" at bounding box center [145, 18] width 36 height 12
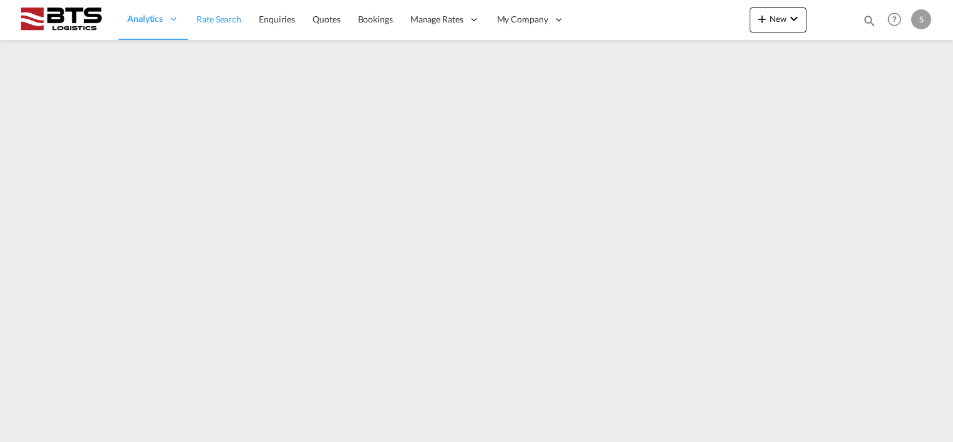
click at [226, 14] on span "Rate Search" at bounding box center [219, 19] width 45 height 11
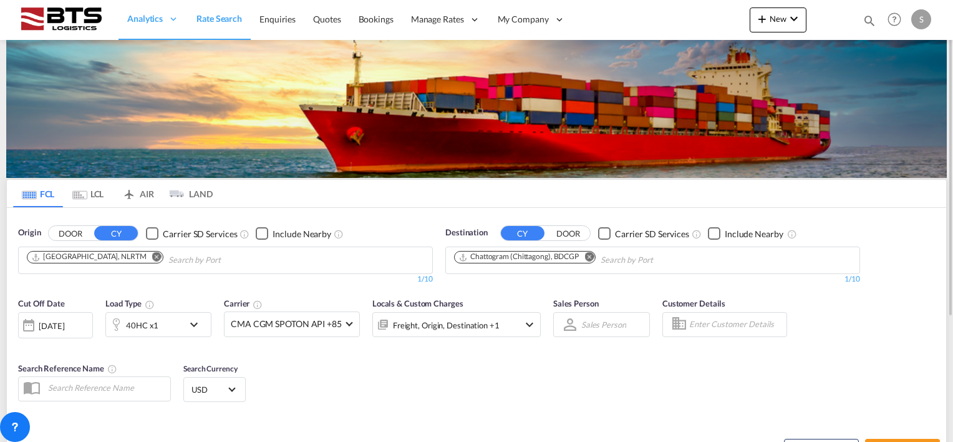
click at [56, 326] on div "[DATE]" at bounding box center [52, 325] width 26 height 11
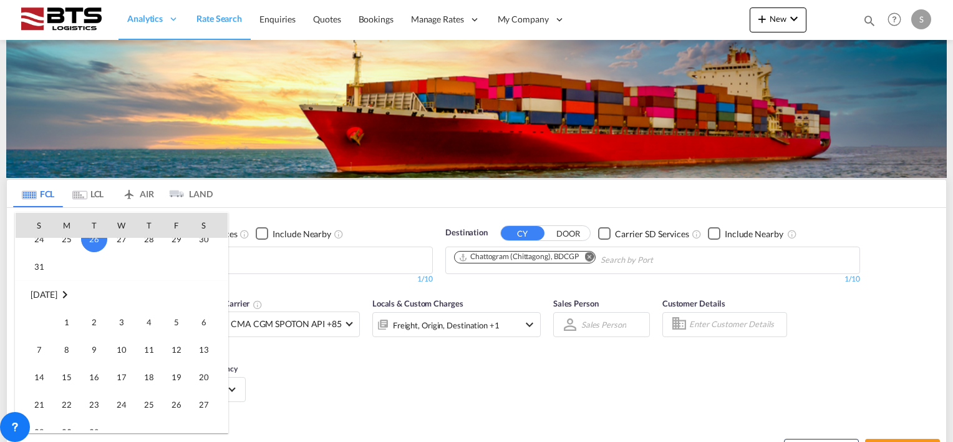
scroll to position [621, 0]
click at [71, 313] on span "1" at bounding box center [66, 320] width 25 height 25
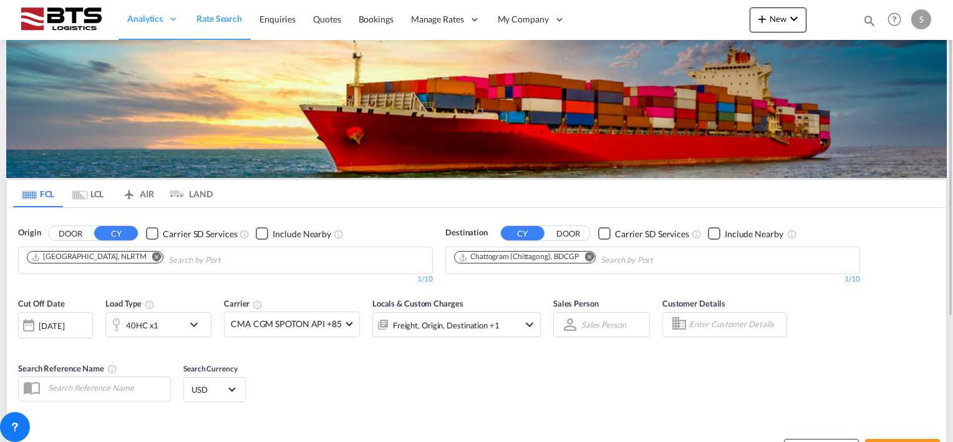
click at [456, 334] on div "Freight, Origin, Destination +1" at bounding box center [440, 324] width 134 height 25
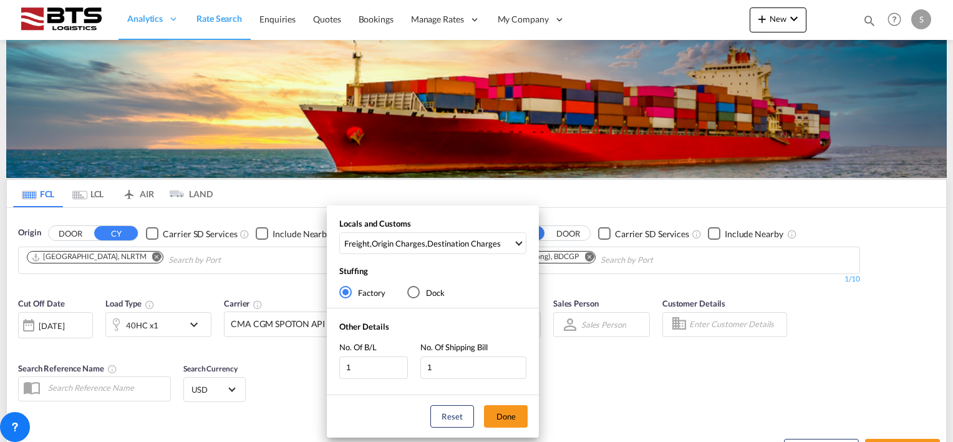
click at [784, 361] on div "Locals and Customs Freight , Origin Charges , Destination Charges Clear All Sel…" at bounding box center [476, 221] width 953 height 442
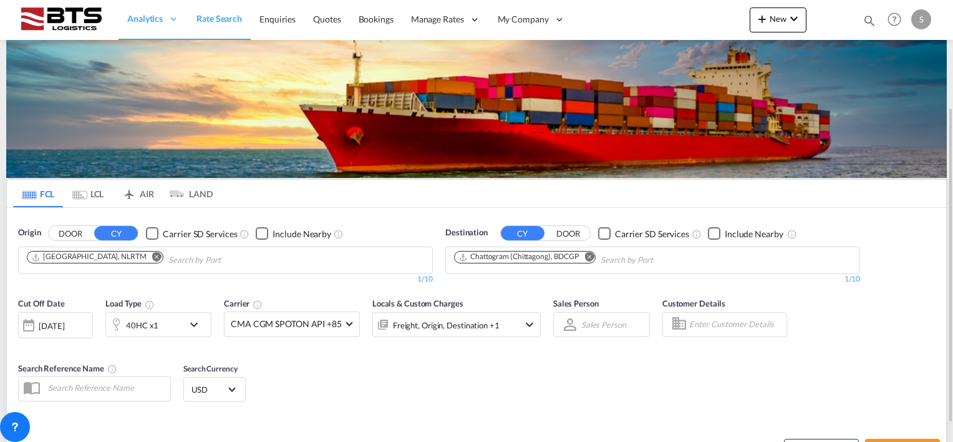
scroll to position [175, 0]
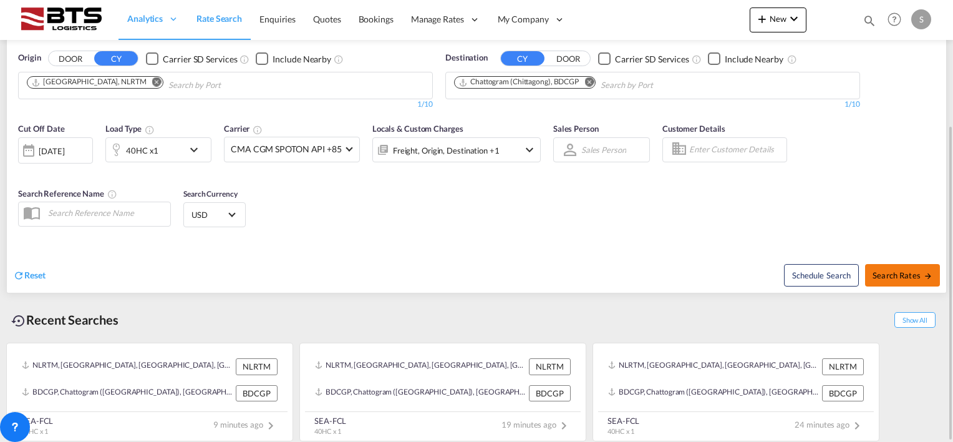
click at [914, 277] on span "Search Rates" at bounding box center [903, 275] width 60 height 10
type input "NLRTM to BDCGP / 1 Sep 2025"
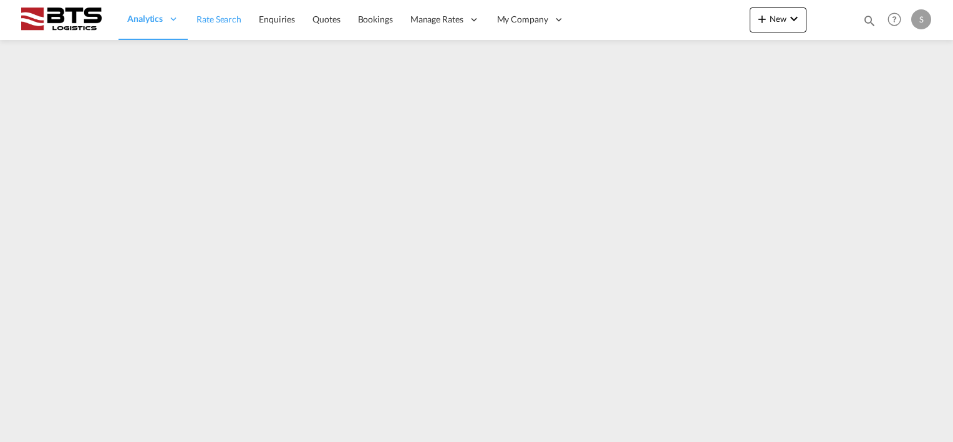
click at [213, 20] on span "Rate Search" at bounding box center [219, 19] width 45 height 11
